Goal: Information Seeking & Learning: Learn about a topic

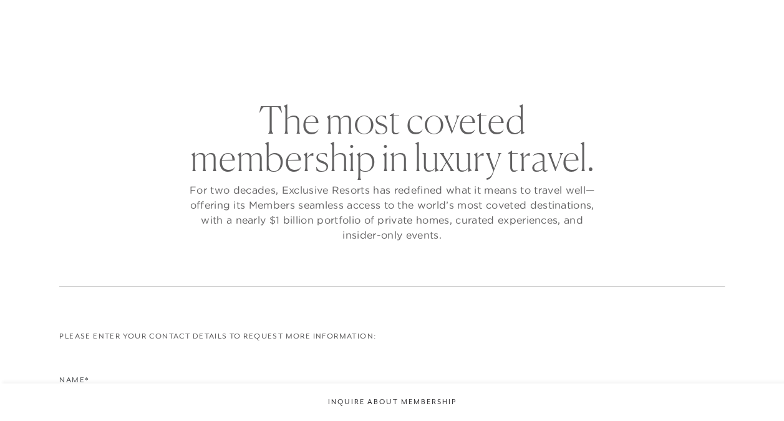
checkbox input "false"
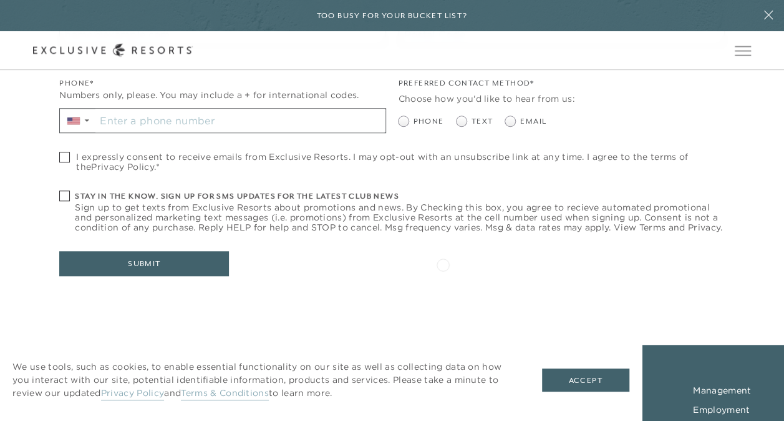
scroll to position [608, 0]
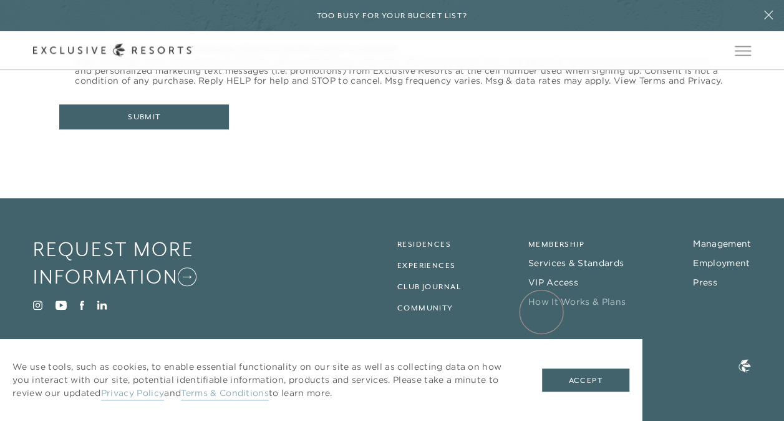
click at [542, 307] on link "How It Works & Plans" at bounding box center [577, 301] width 97 height 11
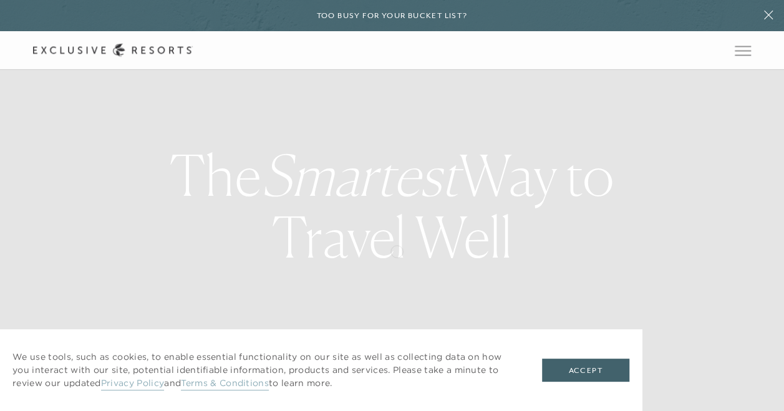
scroll to position [110, 0]
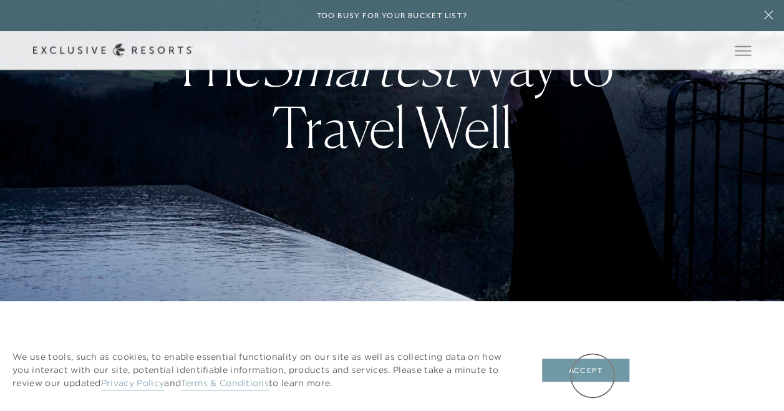
click at [593, 376] on button "Accept" at bounding box center [585, 371] width 87 height 24
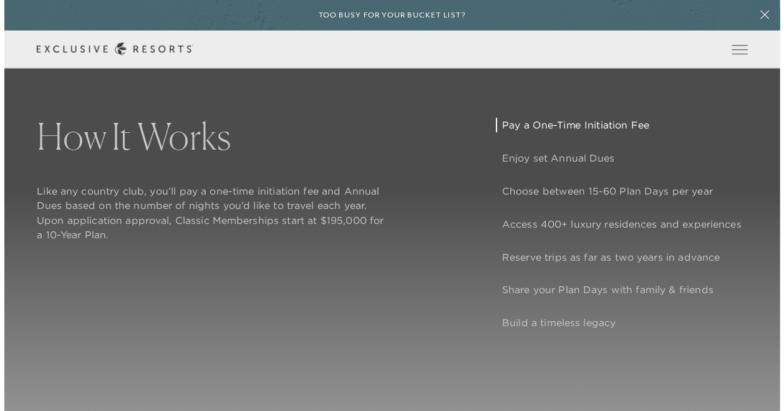
scroll to position [0, 0]
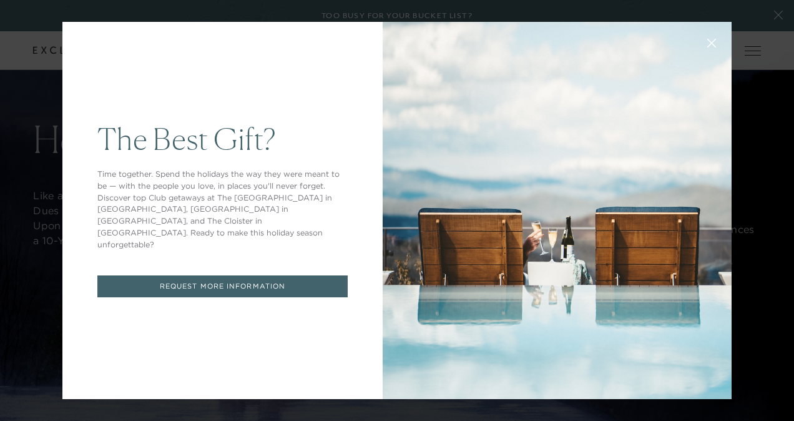
click at [709, 43] on button at bounding box center [711, 42] width 30 height 30
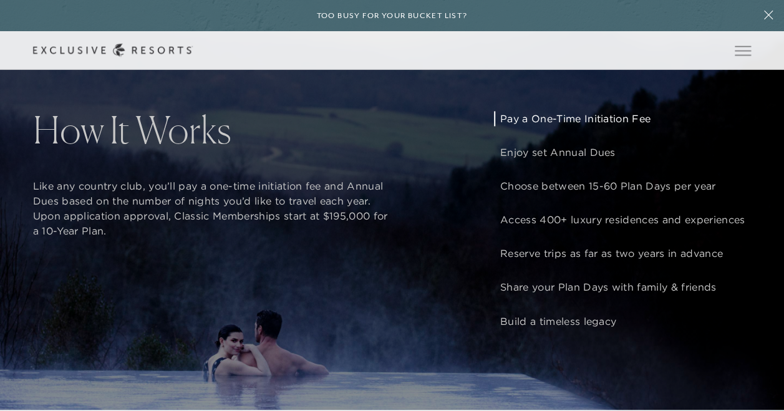
click at [745, 155] on p "Enjoy set Annual Dues" at bounding box center [622, 152] width 245 height 15
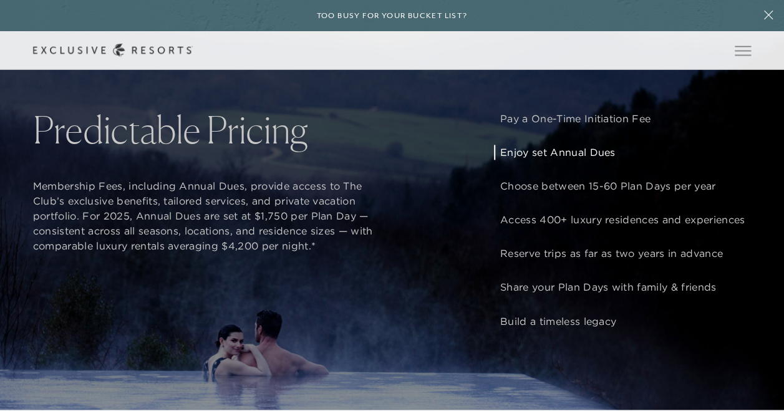
click at [342, 327] on div "How It Works Like any country club, you’ll pay a one-time initiation fee and An…" at bounding box center [392, 204] width 784 height 411
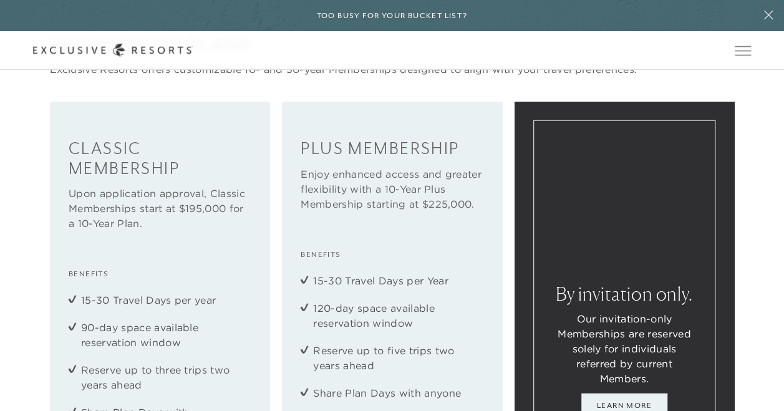
scroll to position [1326, 0]
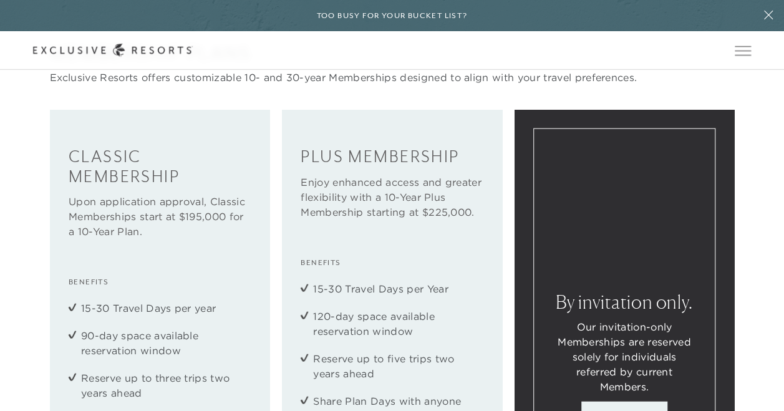
click at [273, 287] on div "Classic Membership Upon application approval, Classic Memberships start at $195…" at bounding box center [392, 359] width 685 height 498
click at [348, 339] on li "120-day space available reservation window" at bounding box center [391, 324] width 157 height 30
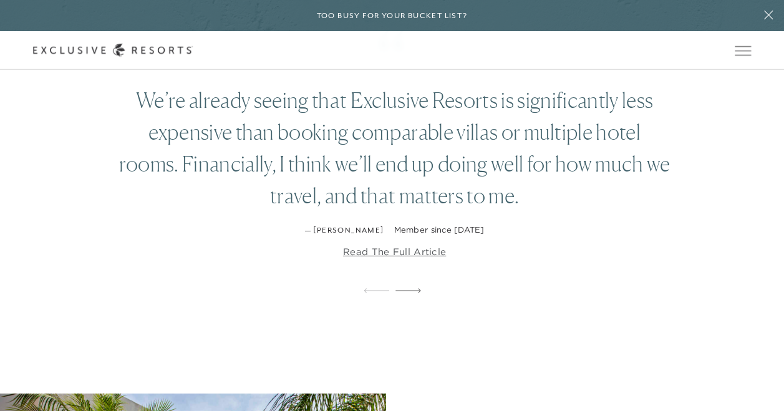
scroll to position [2048, 0]
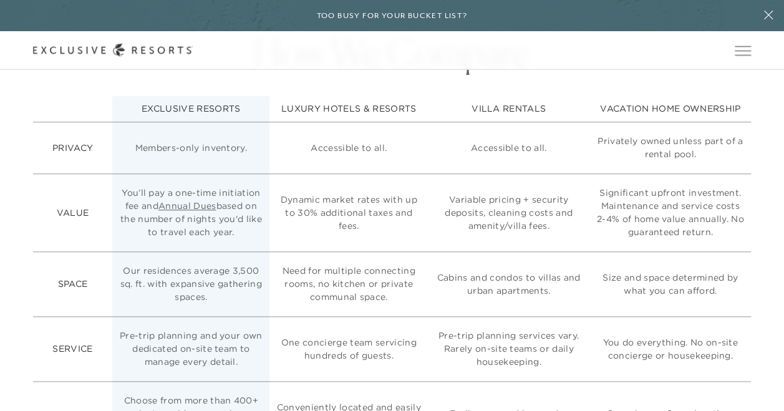
scroll to position [2933, 0]
